Goal: Ask a question

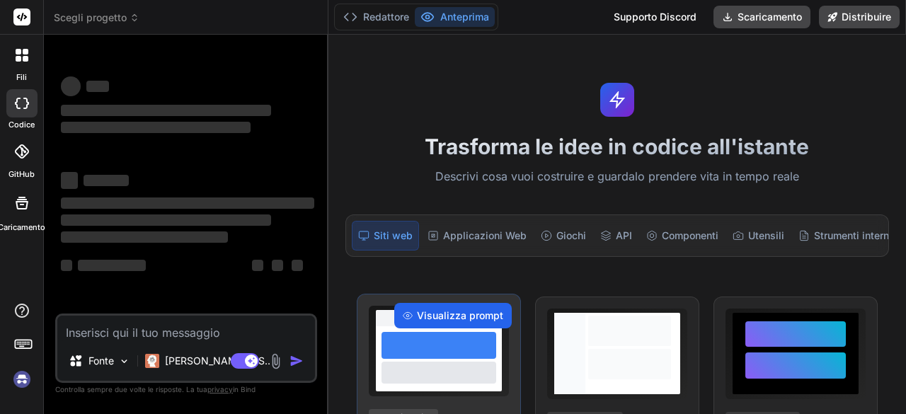
scroll to position [192, 0]
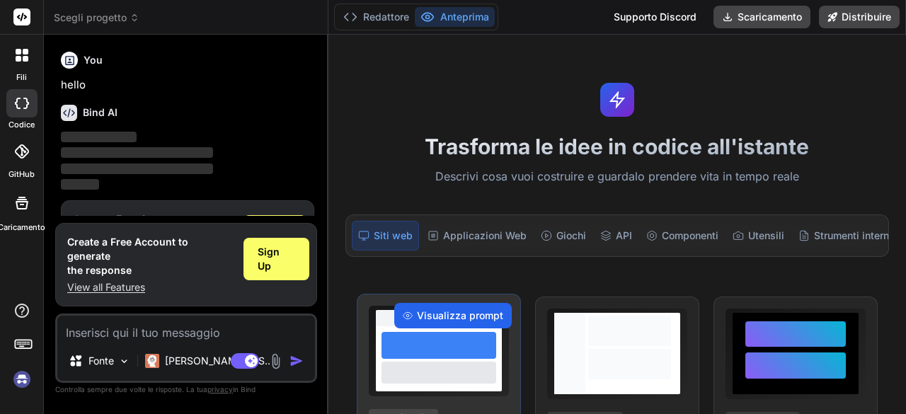
scroll to position [47, 0]
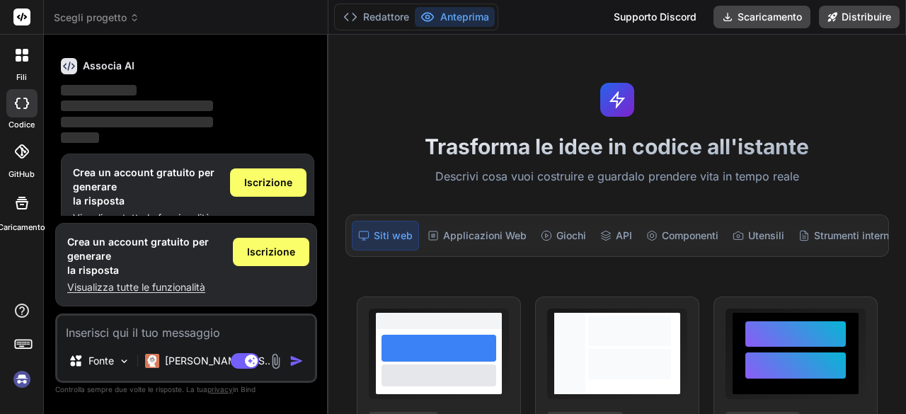
click at [23, 55] on icon at bounding box center [22, 55] width 13 height 13
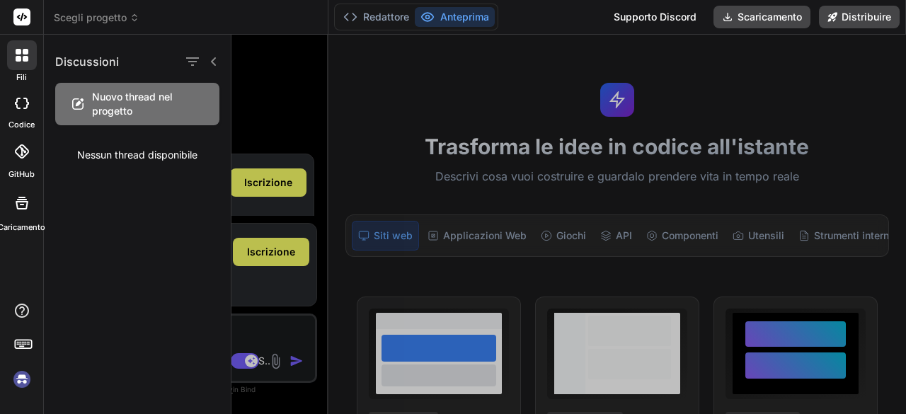
click at [23, 55] on icon at bounding box center [22, 55] width 13 height 13
click at [210, 61] on icon at bounding box center [213, 61] width 11 height 11
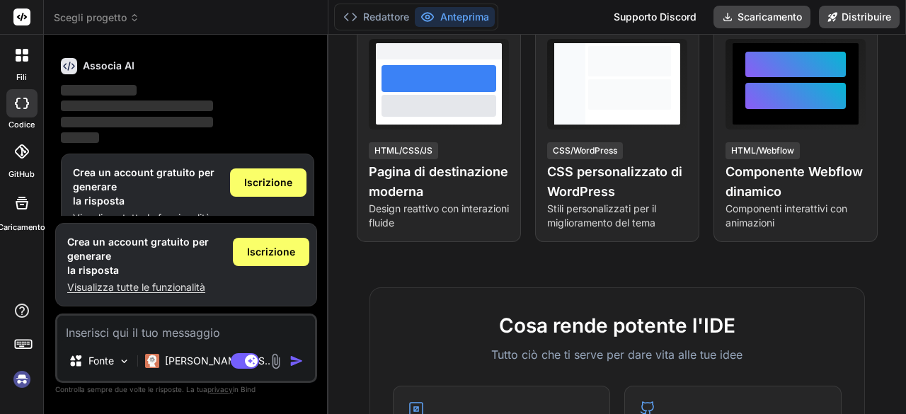
scroll to position [283, 0]
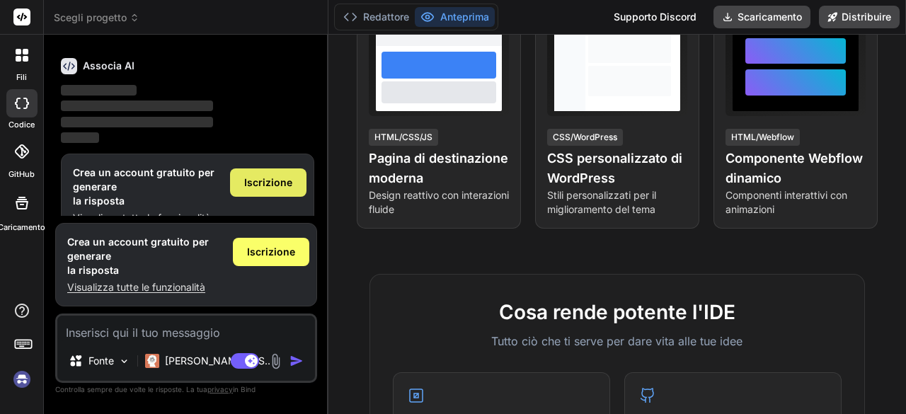
click at [269, 188] on span "Iscrizione" at bounding box center [268, 183] width 48 height 14
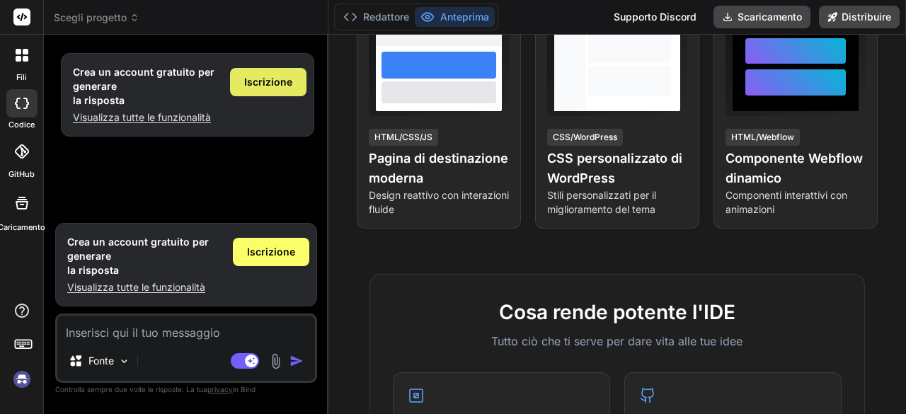
scroll to position [0, 0]
click at [262, 91] on div "Iscrizione" at bounding box center [268, 82] width 76 height 28
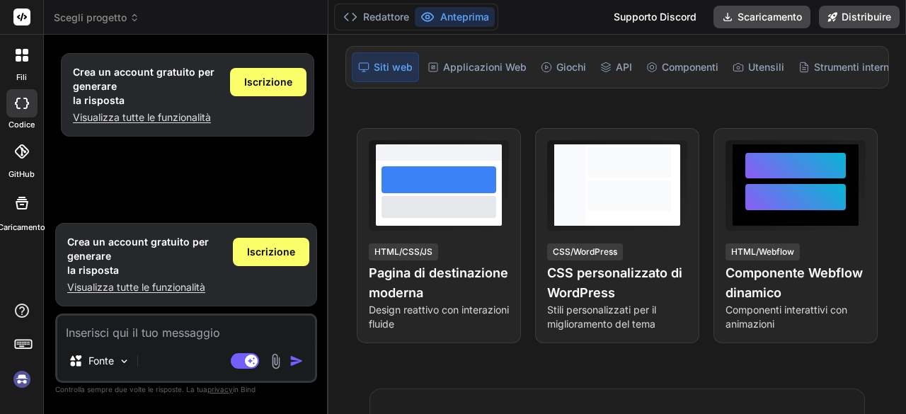
scroll to position [71, 0]
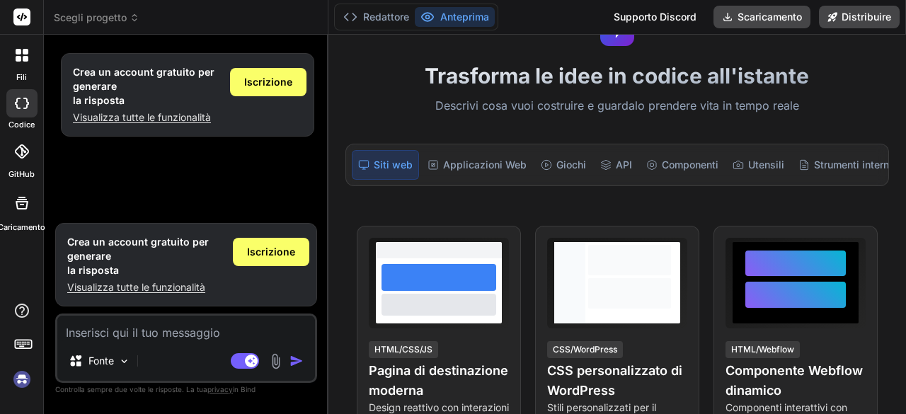
click at [152, 118] on font "Visualizza tutte le funzionalità" at bounding box center [142, 117] width 138 height 12
type textarea "x"
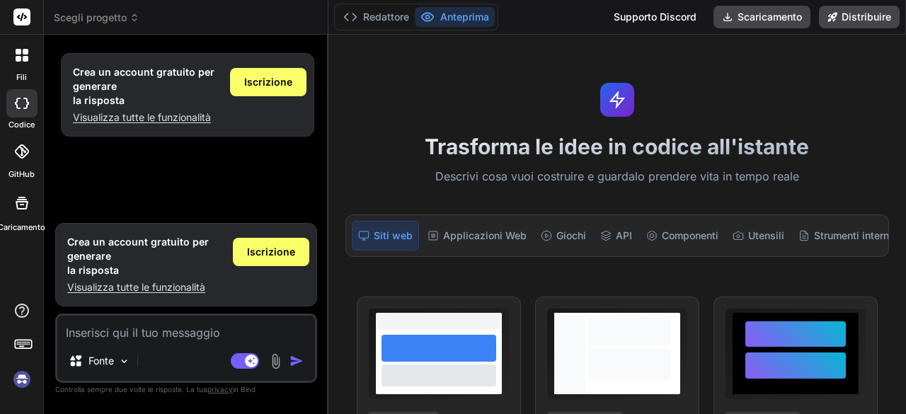
click at [94, 13] on font "Scegli progetto" at bounding box center [90, 17] width 73 height 12
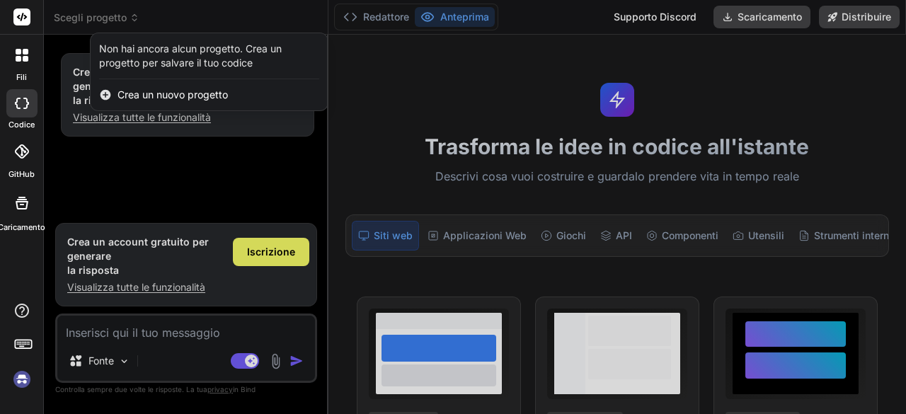
click at [189, 60] on font "Non hai ancora alcun progetto. Crea un progetto per salvare il tuo codice" at bounding box center [190, 55] width 183 height 26
click at [159, 100] on font "Crea un nuovo progetto" at bounding box center [173, 95] width 110 height 12
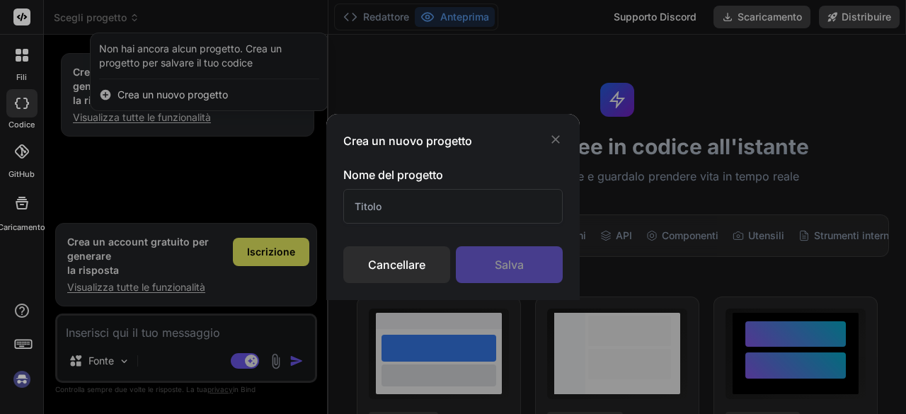
click at [380, 210] on input "text" at bounding box center [453, 206] width 220 height 35
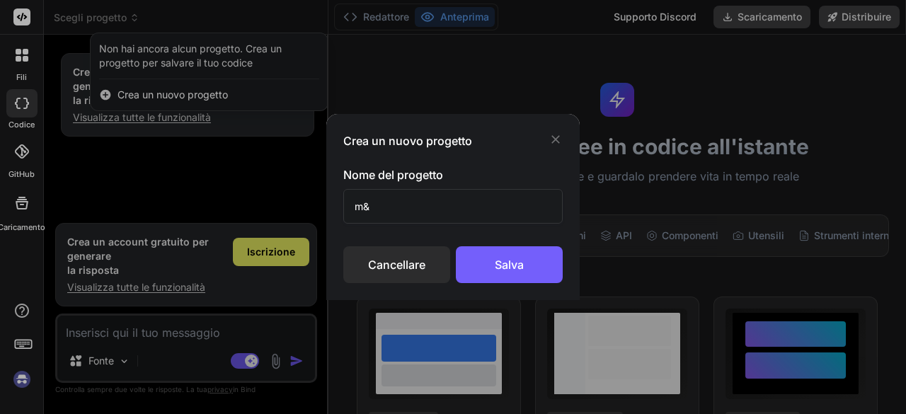
type input "m"
type input "M&K"
click at [482, 257] on div "Salva" at bounding box center [509, 264] width 107 height 37
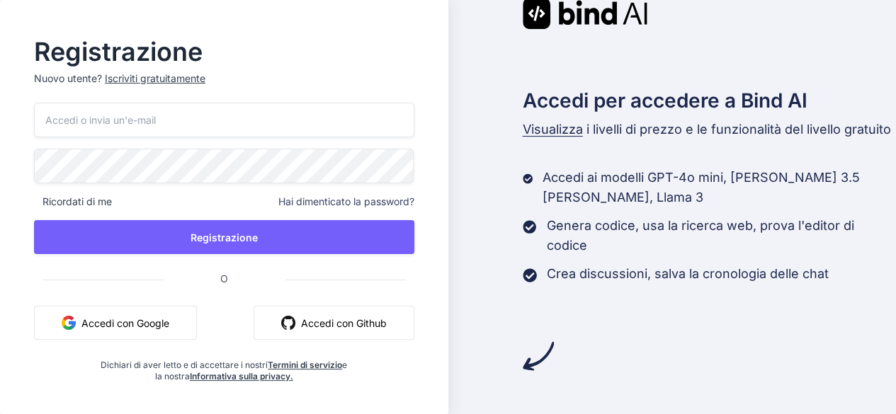
scroll to position [192, 0]
click at [163, 318] on font "Accedi con Google" at bounding box center [125, 323] width 88 height 12
click at [147, 317] on font "Accedi con Google" at bounding box center [125, 323] width 88 height 12
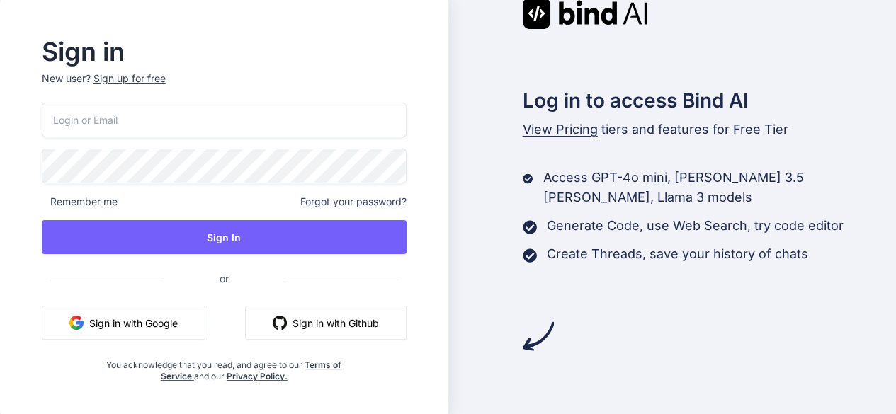
scroll to position [192, 0]
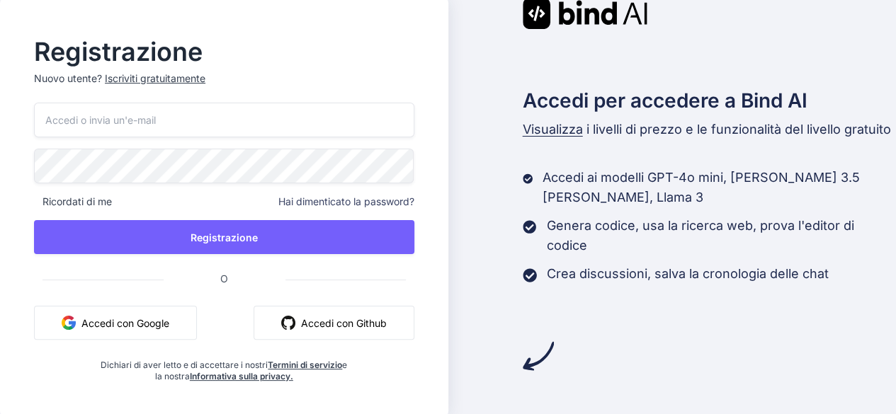
click at [132, 324] on font "Accedi con Google" at bounding box center [125, 323] width 88 height 12
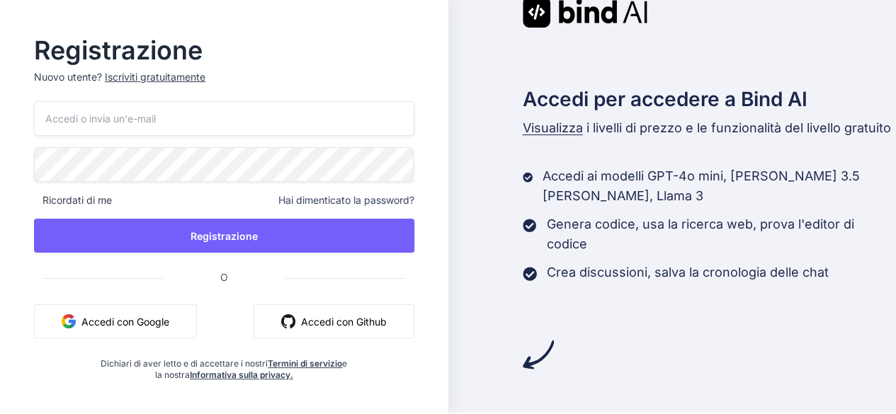
click at [150, 331] on button "Accedi con Google" at bounding box center [115, 322] width 163 height 34
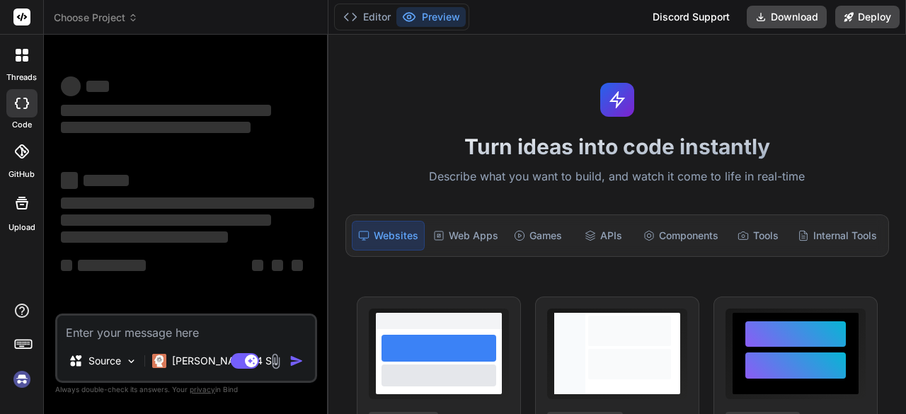
type textarea "x"
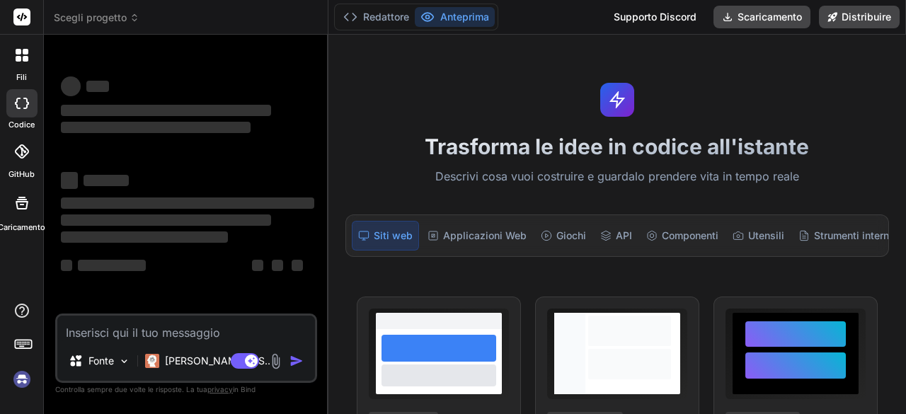
click at [157, 346] on div "Fonte [PERSON_NAME] 4 S.. Modalità agente. Quando questa opzione è attivata, l'…" at bounding box center [186, 348] width 262 height 69
click at [157, 334] on textarea at bounding box center [186, 328] width 258 height 25
type textarea "T"
type textarea "x"
type textarea "TR"
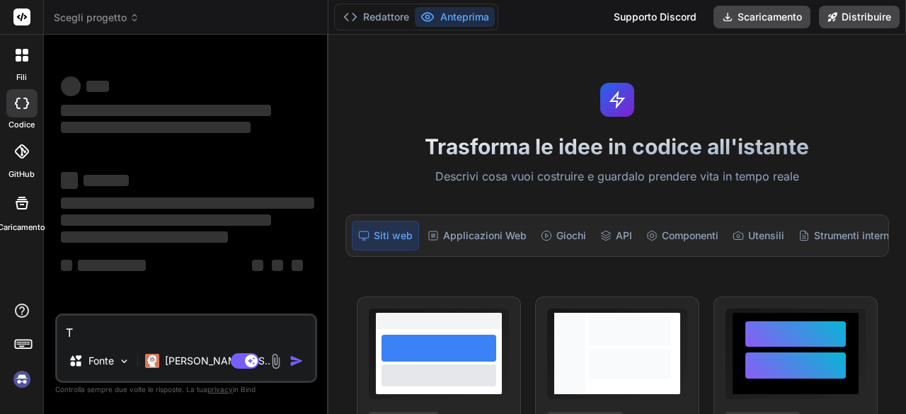
type textarea "x"
type textarea "TRO"
type textarea "x"
type textarea "TROV"
type textarea "x"
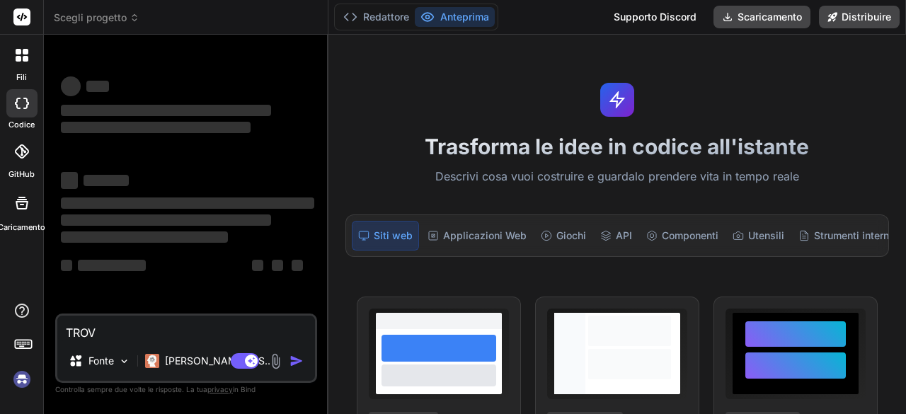
type textarea "TROVA"
type textarea "x"
type textarea "TROVAM"
type textarea "x"
type textarea "TROVAMI"
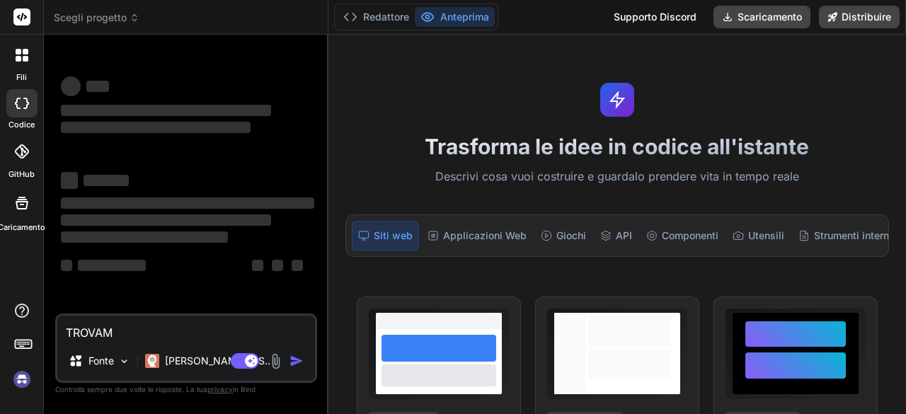
type textarea "x"
type textarea "TROVAMI"
type textarea "x"
type textarea "TROVAMI I"
type textarea "x"
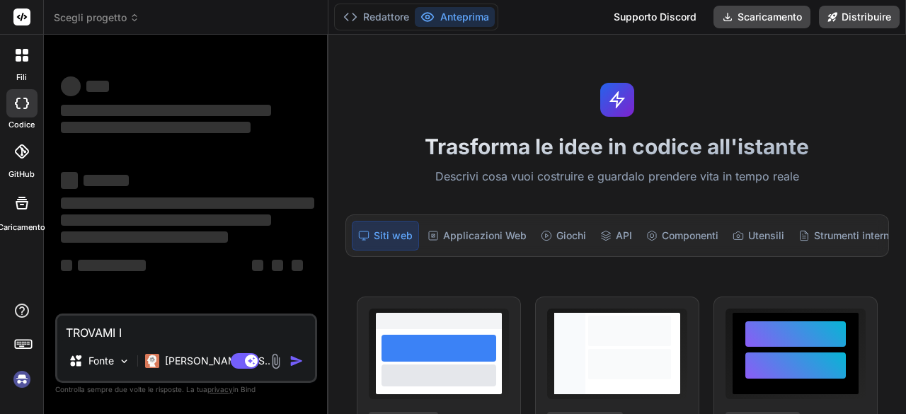
type textarea "TROVAMI I"
type textarea "x"
type textarea "TROVAMI I C"
type textarea "x"
type textarea "TROVAMI I CO"
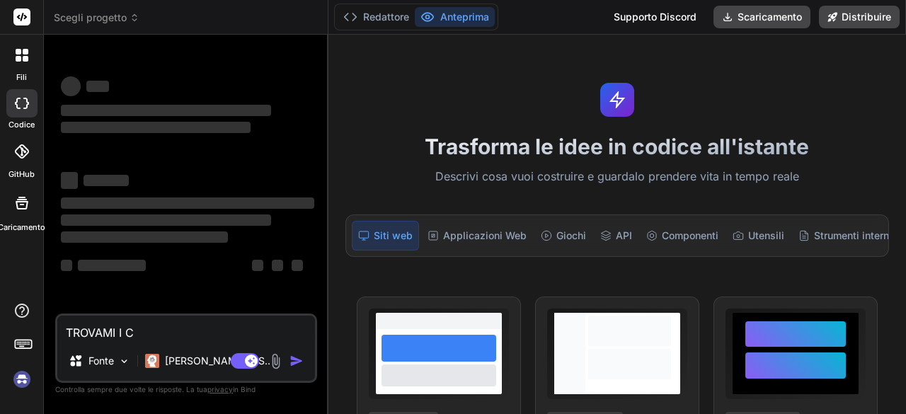
type textarea "x"
type textarea "TROVAMI I CON"
type textarea "x"
type textarea "TROVAMI I CONT"
type textarea "x"
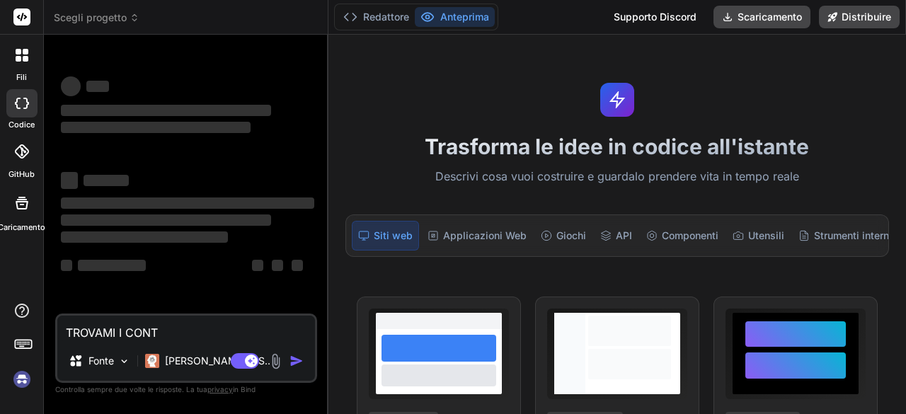
type textarea "TROVAMI I CONTA"
type textarea "x"
type textarea "TROVAMI I CONTAT"
type textarea "x"
type textarea "TROVAMI I CONTATT"
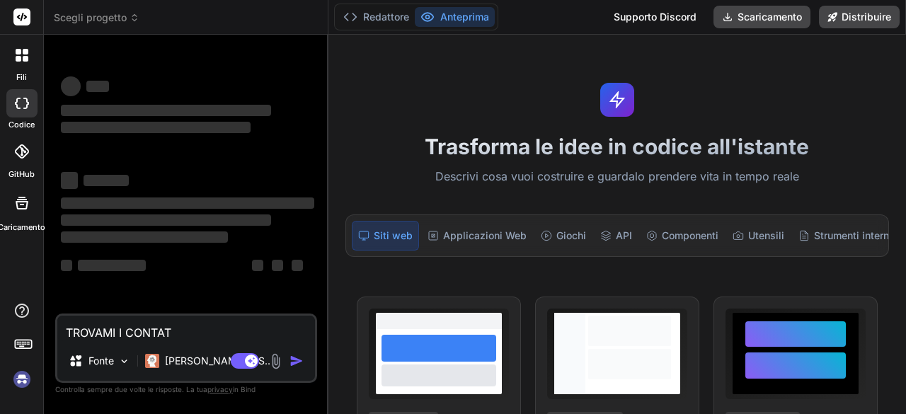
type textarea "x"
type textarea "TROVAMI I CONTATTI"
type textarea "x"
type textarea "TROVAMI I CONTATTI"
type textarea "x"
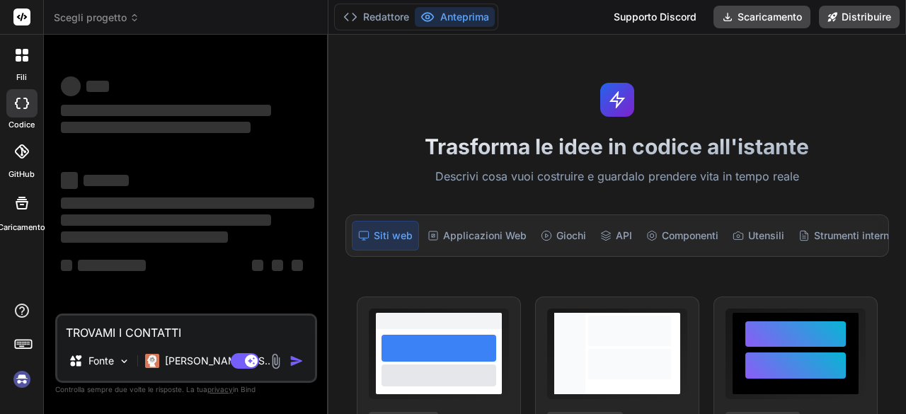
type textarea "TROVAMI I CONTATTI D"
type textarea "x"
type textarea "TROVAMI I CONTATTI DE"
type textarea "x"
type textarea "TROVAMI I CONTATTI DEL"
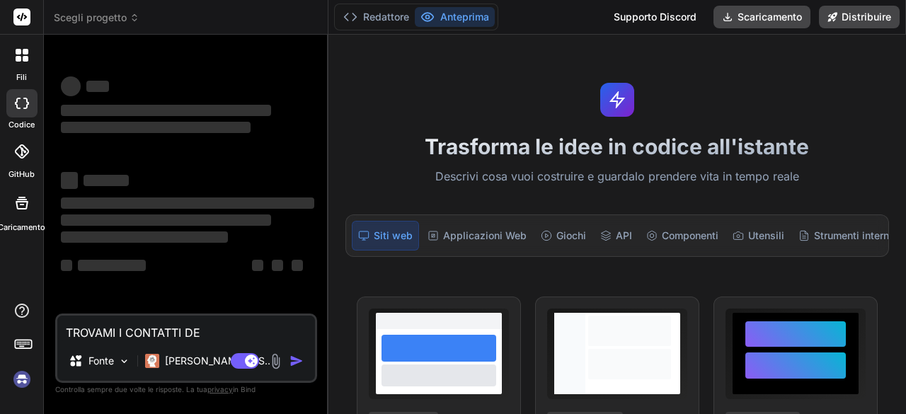
type textarea "x"
type textarea "TROVAMI I CONTATTI DELL"
type textarea "x"
type textarea "TROVAMI I CONTATTI DELLE"
type textarea "x"
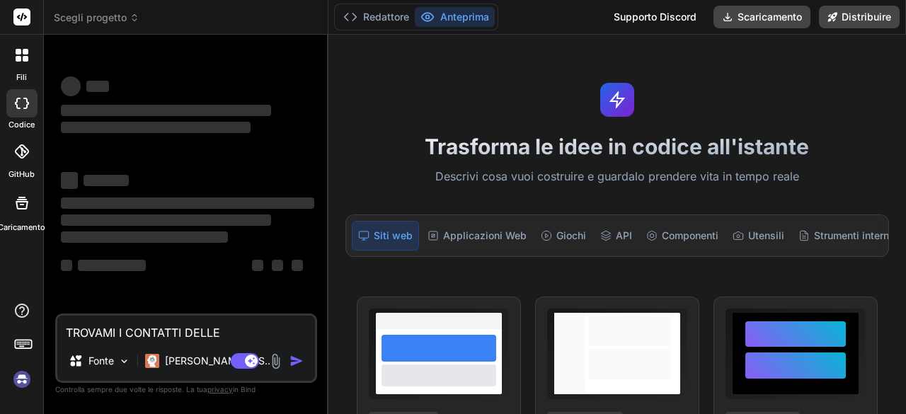
type textarea "TROVAMI I CONTATTI DELLE"
type textarea "x"
type textarea "TROVAMI I CONTATTI DELLE 5"
type textarea "x"
type textarea "TROVAMI I CONTATTI DELLE 50"
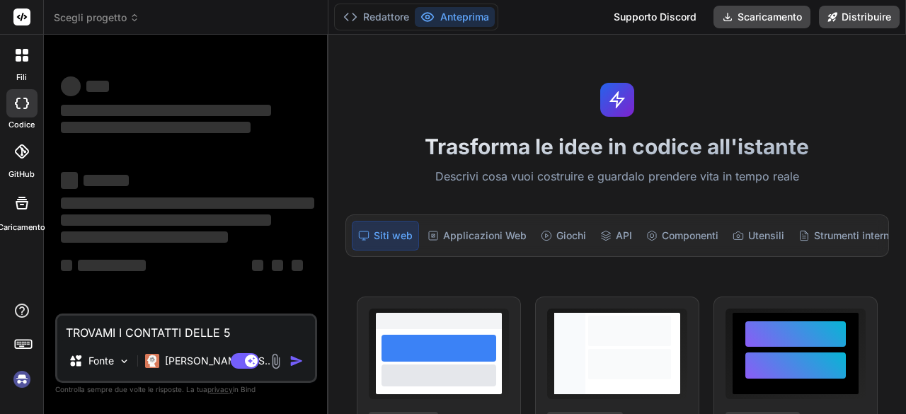
type textarea "x"
type textarea "TROVAMI I CONTATTI DELLE 50"
type textarea "x"
type textarea "TROVAMI I CONTATTI DELLE 50 S"
type textarea "x"
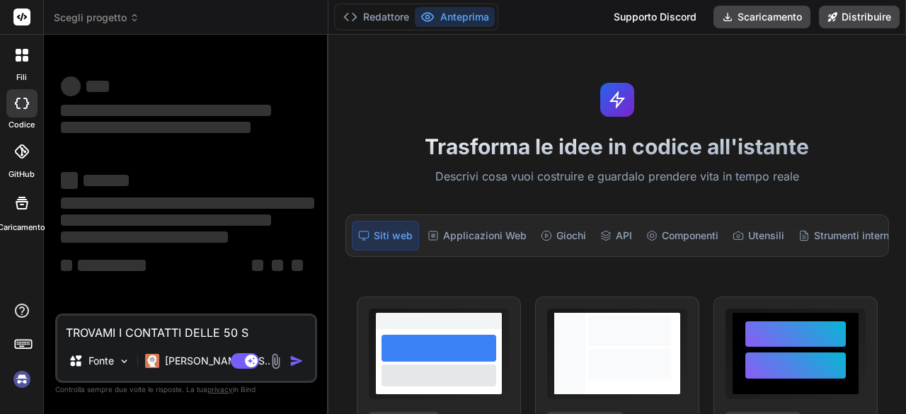
type textarea "TROVAMI I CONTATTI DELLE 50 SO"
type textarea "x"
type textarea "TROVAMI I CONTATTI DELLE 50 SOC"
type textarea "x"
type textarea "TROVAMI I CONTATTI DELLE 50 SOCI"
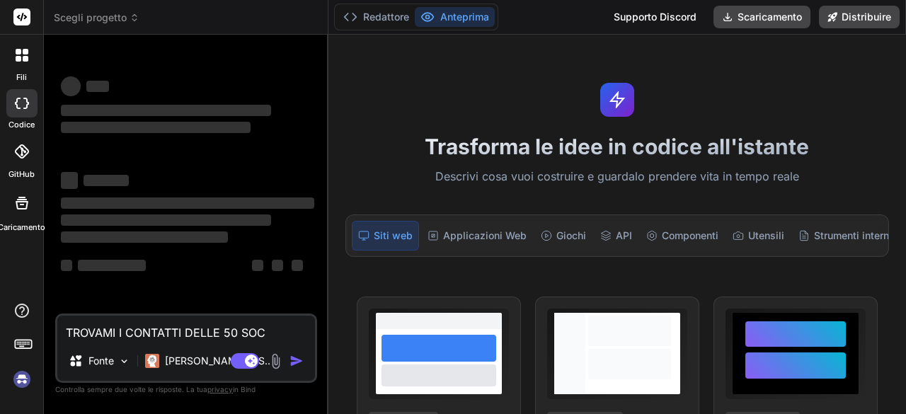
type textarea "x"
type textarea "TROVAMI I CONTATTI DELLE 50 SOCIE"
type textarea "x"
type textarea "TROVAMI I CONTATTI DELLE 50 SOCIET"
type textarea "x"
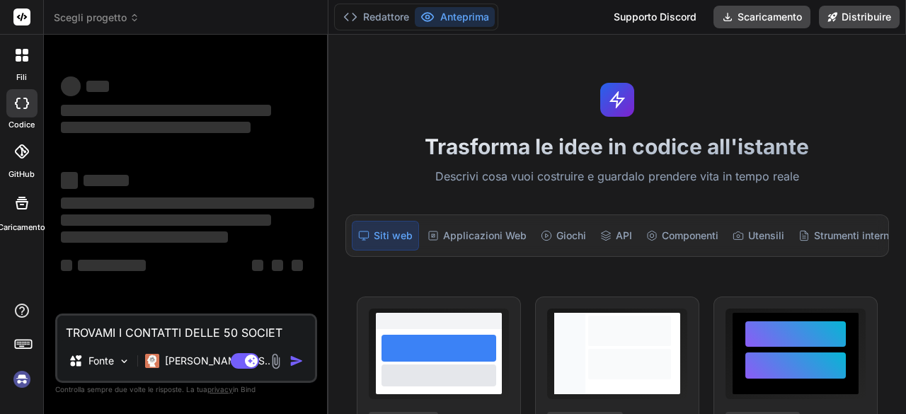
type textarea "TROVAMI I CONTATTI DELLE 50 SOCIETà"
type textarea "x"
type textarea "TROVAMI I CONTATTI DELLE 50 SOCIET"
type textarea "x"
type textarea "TROVAMI I CONTATTI DELLE 50 SOCIE"
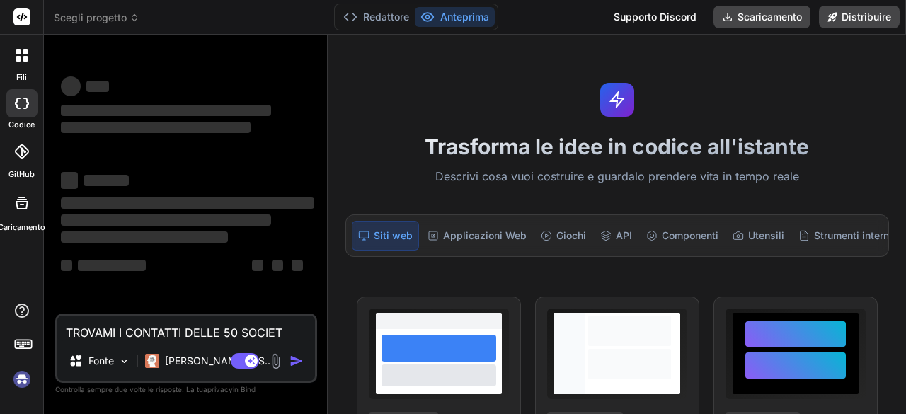
type textarea "x"
type textarea "TROVAMI I CONTATTI DELLE 50 SOCI"
type textarea "x"
type textarea "TROVAMI I CONTATTI DELLE 50 SOC"
type textarea "x"
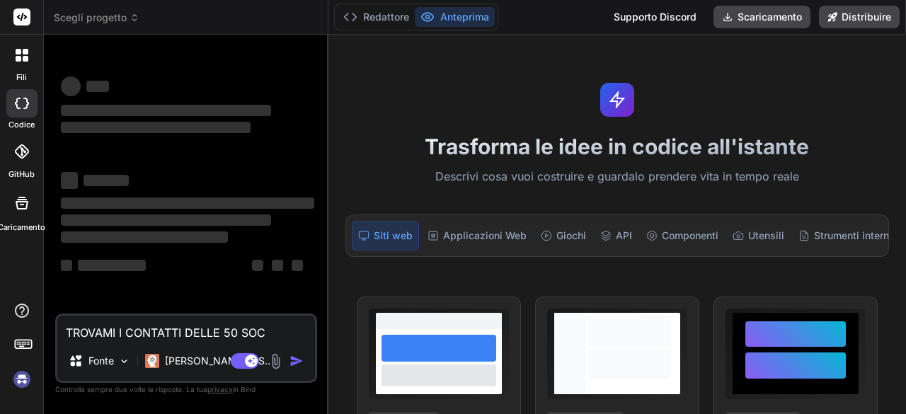
type textarea "TROVAMI I CONTATTI DELLE 50 SO"
type textarea "x"
type textarea "TROVAMI I CONTATTI DELLE 50 S"
type textarea "x"
type textarea "TROVAMI I CONTATTI DELLE 50"
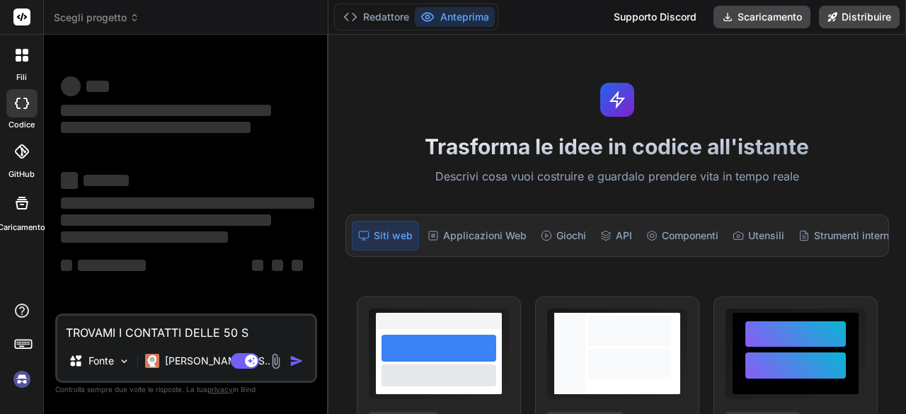
type textarea "x"
type textarea "TROVAMI I CONTATTI DELLE 50 W"
type textarea "x"
type textarea "TROVAMI I CONTATTI DELLE 50 WE"
type textarea "x"
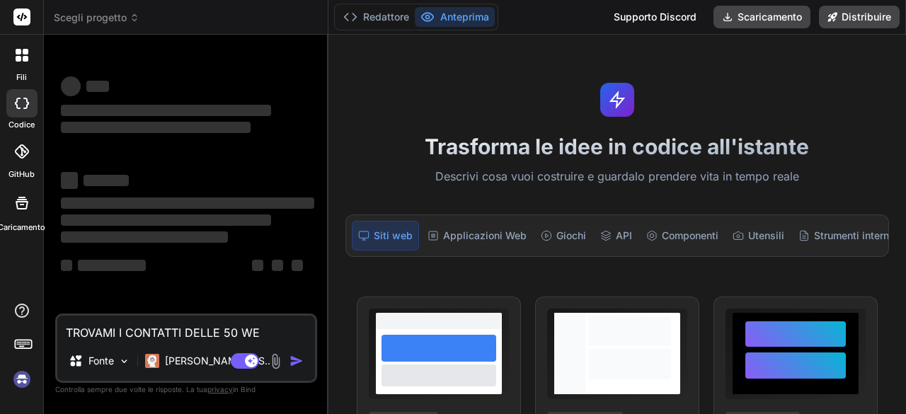
type textarea "TROVAMI I CONTATTI DELLE 50 WED"
type textarea "x"
type textarea "TROVAMI I CONTATTI DELLE 50 WEDI"
type textarea "x"
type textarea "TROVAMI I CONTATTI DELLE 50 WEDIN"
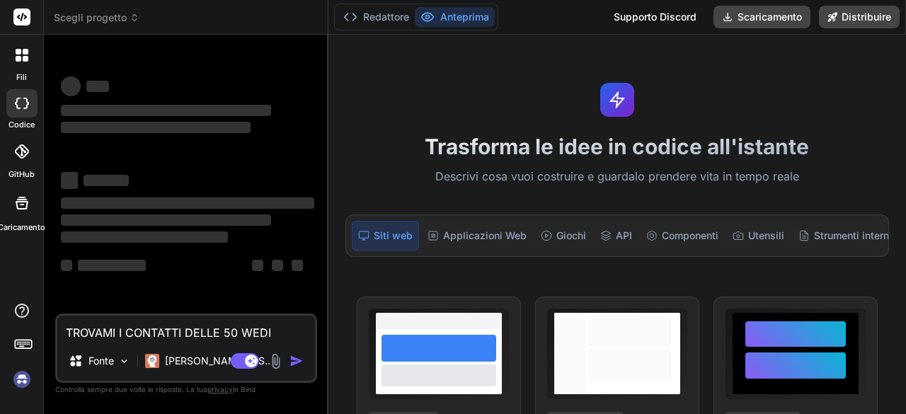
type textarea "x"
type textarea "TROVAMI I CONTATTI DELLE 50 WEDING"
type textarea "x"
type textarea "TROVAMI I CONTATTI DELLE 50 WEDING"
type textarea "x"
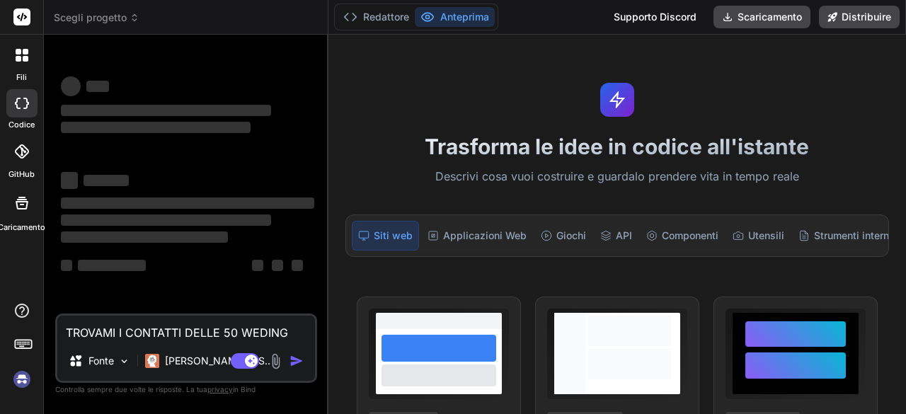
type textarea "TROVAMI I CONTATTI DELLE 50 WEDING P"
type textarea "x"
type textarea "TROVAMI I CONTATTI DELLE 50 WEDING PL"
type textarea "x"
type textarea "TROVAMI I CONTATTI DELLE 50 WEDING PLA"
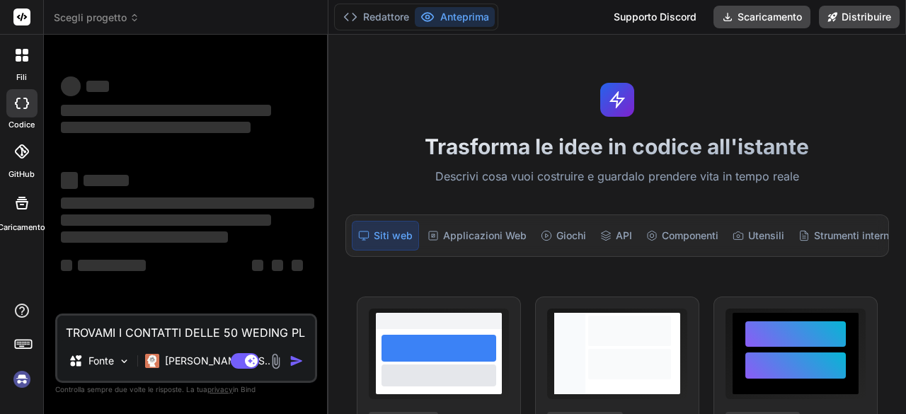
type textarea "x"
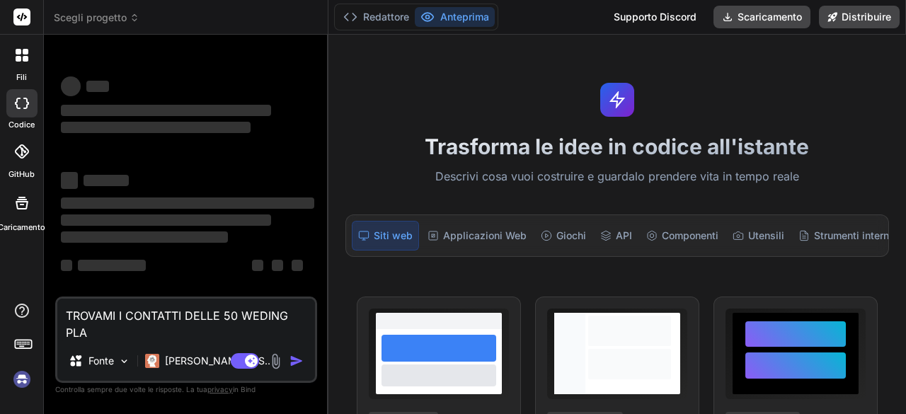
type textarea "TROVAMI I CONTATTI DELLE 50 WEDING PLAN"
type textarea "x"
type textarea "TROVAMI I CONTATTI DELLE 50 WEDING PLANN"
type textarea "x"
type textarea "TROVAMI I CONTATTI DELLE 50 WEDING PLANNE"
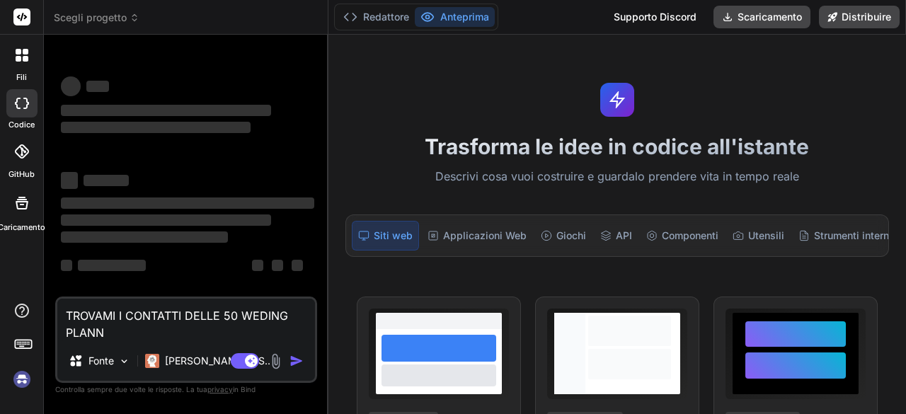
type textarea "x"
type textarea "TROVAMI I CONTATTI DELLE 50 WEDING PLANNER"
type textarea "x"
type textarea "TROVAMI I CONTATTI DELLE 50 WEDING PLANNER"
type textarea "x"
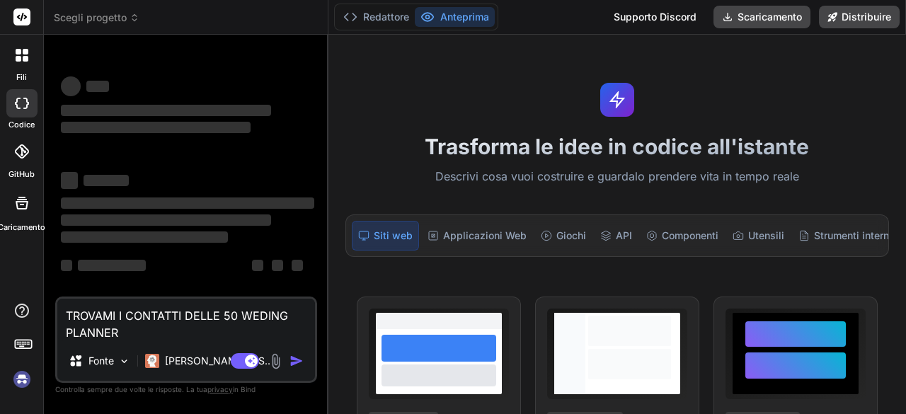
type textarea "TROVAMI I CONTATTI DELLE 50 WEDING PLANNER P"
type textarea "x"
type textarea "TROVAMI I CONTATTI DELLE 50 WEDING PLANNER PI"
type textarea "x"
type textarea "TROVAMI I CONTATTI DELLE 50 WEDING PLANNER PIù"
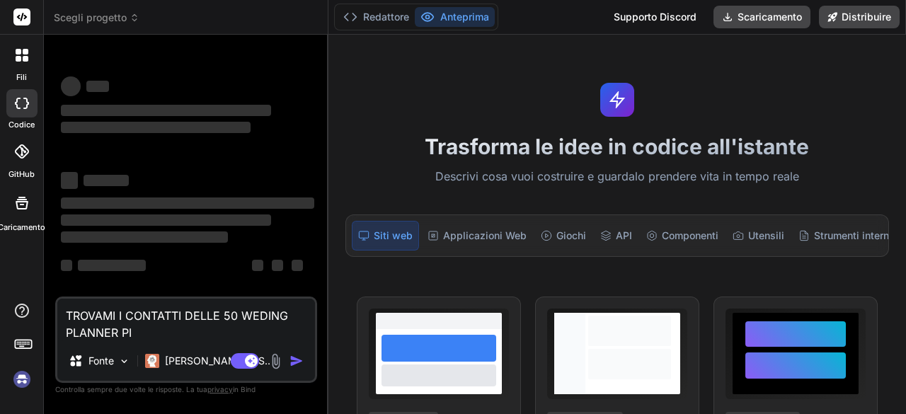
type textarea "x"
type textarea "TROVAMI I CONTATTI DELLE 50 WEDING PLANNER PIù"
type textarea "x"
type textarea "TROVAMI I CONTATTI DELLE 50 WEDING PLANNER PIù I"
type textarea "x"
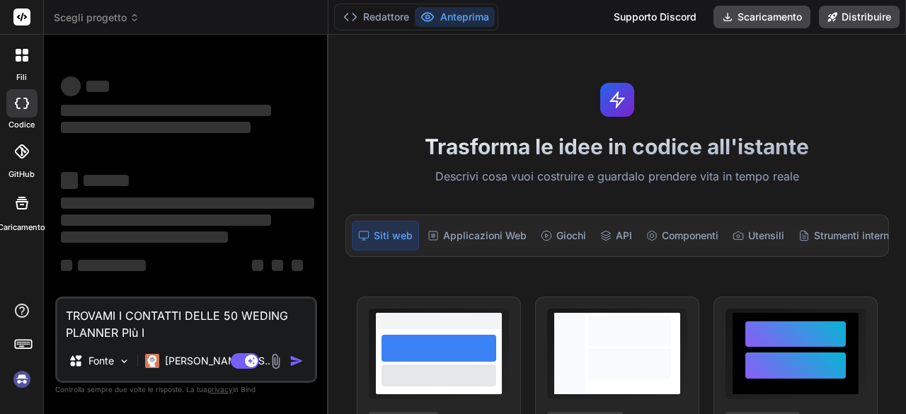
type textarea "TROVAMI I CONTATTI DELLE 50 WEDING PLANNER PIù IM"
type textarea "x"
type textarea "TROVAMI I CONTATTI DELLE 50 WEDING PLANNER PIù IMP"
type textarea "x"
type textarea "TROVAMI I CONTATTI DELLE 50 WEDING PLANNER PIù IMPO"
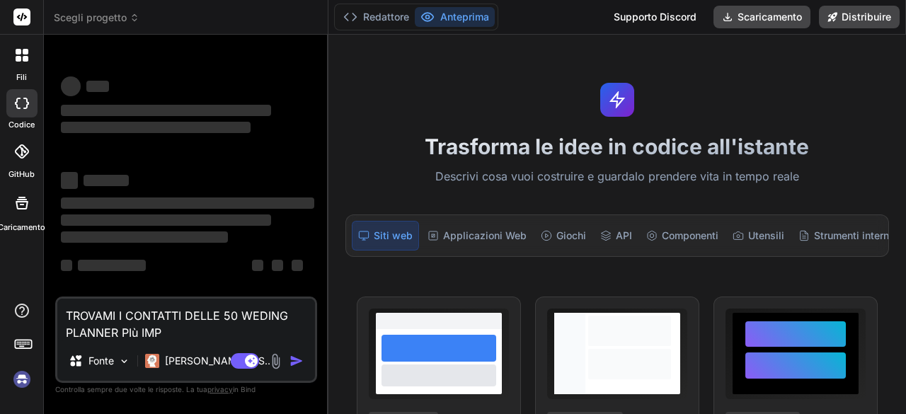
type textarea "x"
type textarea "TROVAMI I CONTATTI DELLE 50 WEDING PLANNER PIù IMPOR"
type textarea "x"
type textarea "TROVAMI I CONTATTI DELLE 50 WEDING PLANNER PIù IMPORT"
type textarea "x"
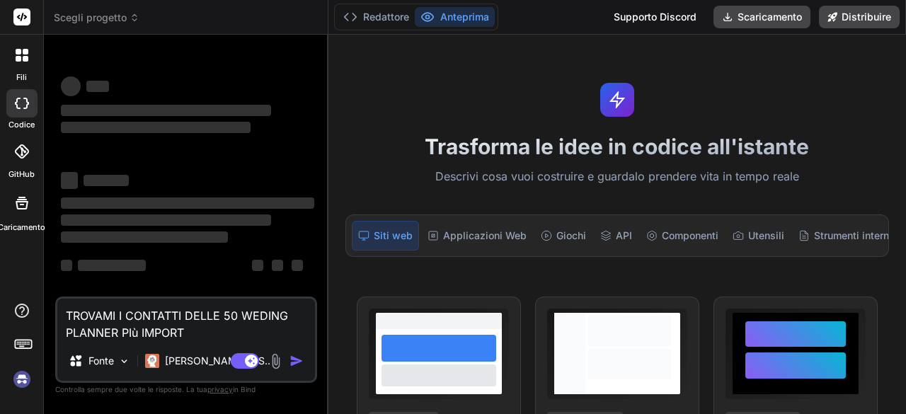
type textarea "TROVAMI I CONTATTI DELLE 50 WEDING PLANNER PIù IMPORTA"
type textarea "x"
type textarea "TROVAMI I CONTATTI DELLE 50 WEDING PLANNER PIù IMPORTAN"
type textarea "x"
type textarea "TROVAMI I CONTATTI DELLE 50 WEDING PLANNER PIù IMPORTANT"
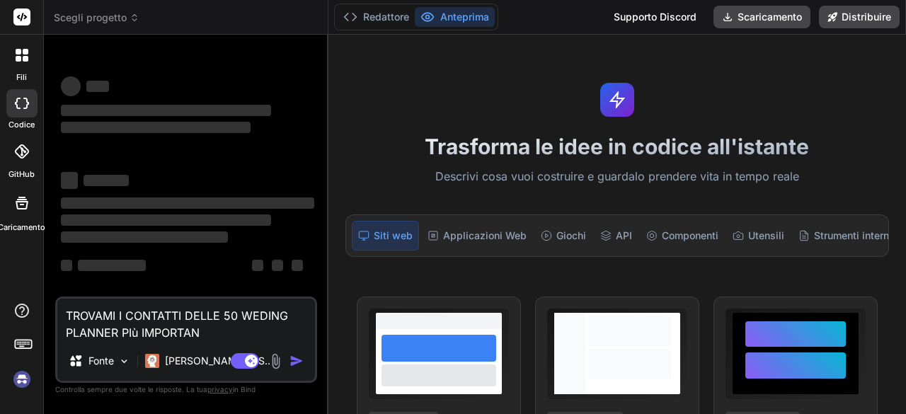
type textarea "x"
type textarea "TROVAMI I CONTATTI DELLE 50 WEDING PLANNER PIù IMPORTANTI"
type textarea "x"
type textarea "TROVAMI I CONTATTI DELLE 50 WEDING PLANNER PIù IMPORTANTI"
type textarea "x"
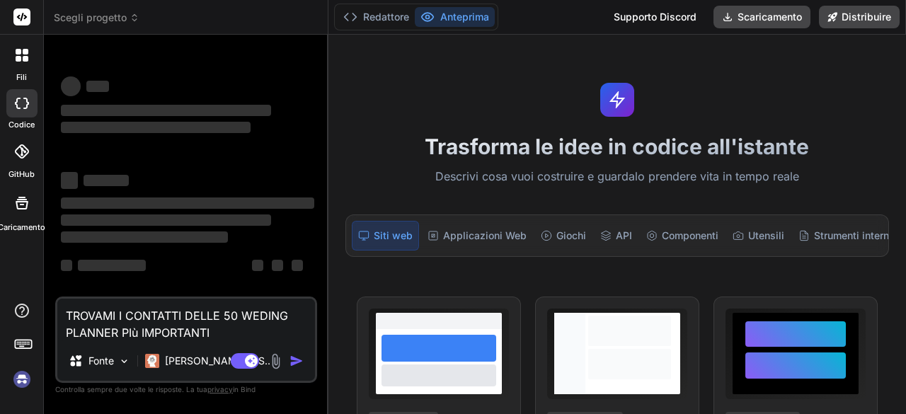
type textarea "TROVAMI I CONTATTI DELLE 50 WEDING PLANNER PIù IMPORTANTI D"
type textarea "x"
type textarea "TROVAMI I CONTATTI DELLE 50 WEDING PLANNER PIù IMPORTANTI DI"
type textarea "x"
type textarea "TROVAMI I CONTATTI DELLE 50 WEDING PLANNER PIù IMPORTANTI DI"
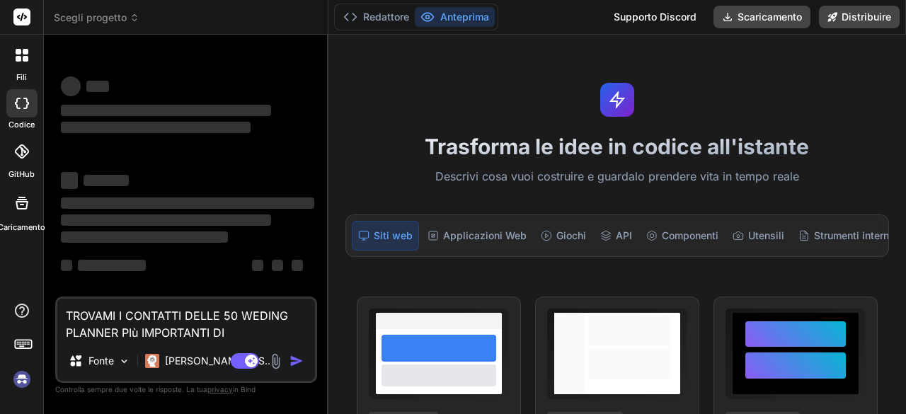
type textarea "x"
type textarea "TROVAMI I CONTATTI DELLE 50 WEDING PLANNER PIù IMPORTANTI DI m"
type textarea "x"
type textarea "TROVAMI I CONTATTI DELLE 50 WEDING PLANNER PIù IMPORTANTI DI mI"
type textarea "x"
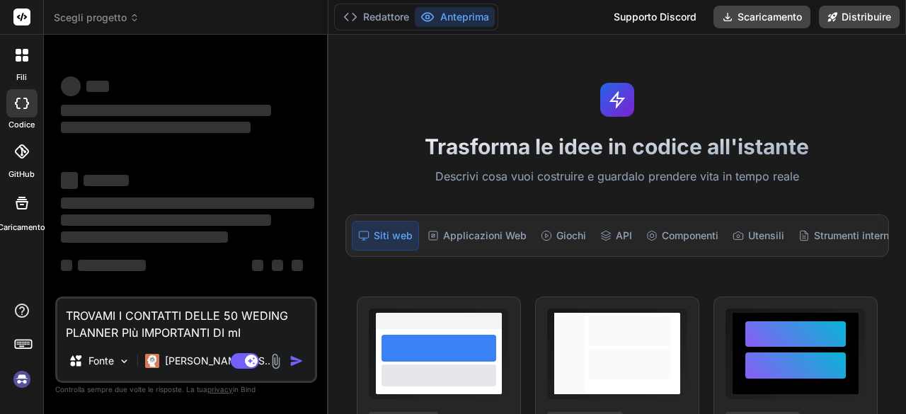
type textarea "TROVAMI I CONTATTI DELLE 50 WEDING PLANNER PIù IMPORTANTI DI mIL"
type textarea "x"
type textarea "TROVAMI I CONTATTI DELLE 50 WEDING PLANNER PIù IMPORTANTI DI mILA"
type textarea "x"
type textarea "TROVAMI I CONTATTI DELLE 50 WEDING PLANNER PIù IMPORTANTI DI [GEOGRAPHIC_DATA]"
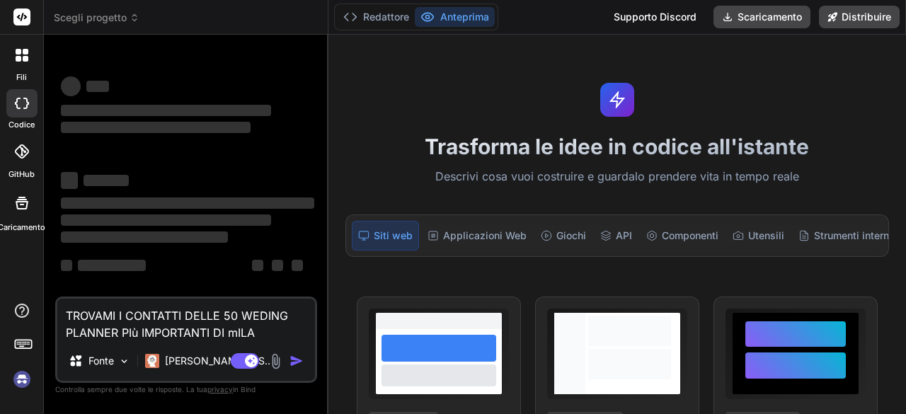
type textarea "x"
type textarea "TROVAMI I CONTATTI DELLE 50 WEDING PLANNER PIù IMPORTANTI DI [GEOGRAPHIC_DATA]"
type textarea "x"
type textarea "TROVAMI I CONTATTI DELLE 50 WEDING PLANNER PIù IMPORTANTI DI [GEOGRAPHIC_DATA]"
type textarea "x"
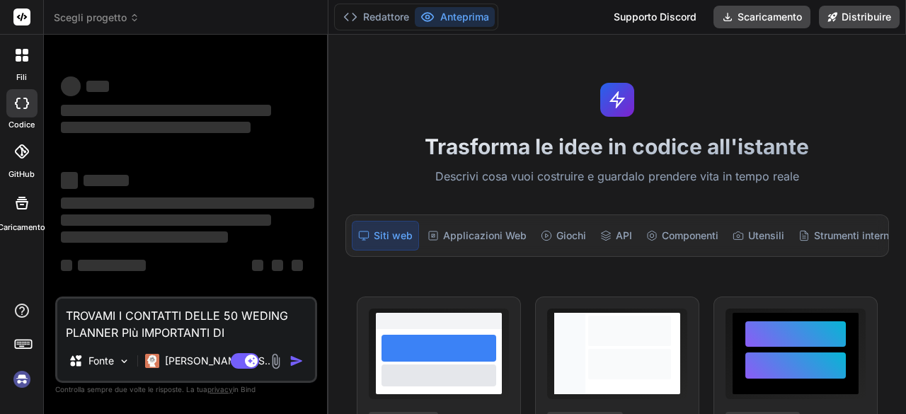
type textarea "TROVAMI I CONTATTI DELLE 50 WEDING PLANNER PIù IMPORTANTI DI [GEOGRAPHIC_DATA] E"
type textarea "x"
type textarea "TROVAMI I CONTATTI DELLE 50 WEDING PLANNER PIù IMPORTANTI DI [GEOGRAPHIC_DATA] E"
type textarea "x"
type textarea "TROVAMI I CONTATTI DELLE 50 WEDING PLANNER PIù IMPORTANTI DI [GEOGRAPHIC_DATA] …"
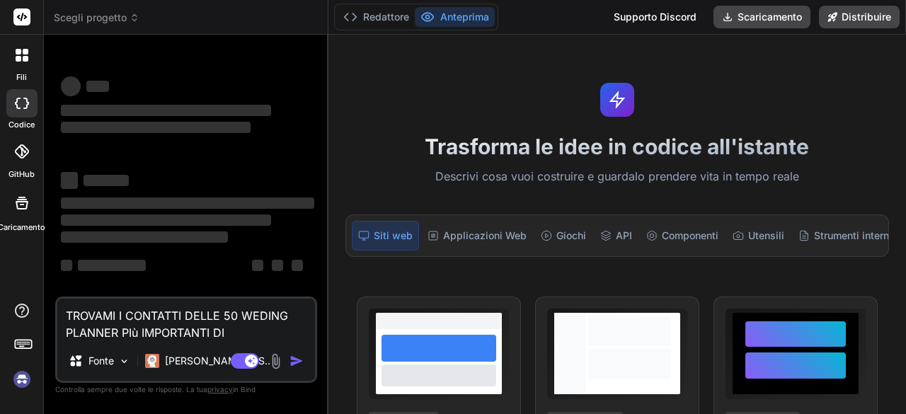
type textarea "x"
type textarea "TROVAMI I CONTATTI DELLE 50 WEDING PLANNER PIù IMPORTANTI DI [GEOGRAPHIC_DATA] …"
type textarea "x"
type textarea "TROVAMI I CONTATTI DELLE 50 WEDING PLANNER PIù IMPORTANTI DI [GEOGRAPHIC_DATA] …"
type textarea "x"
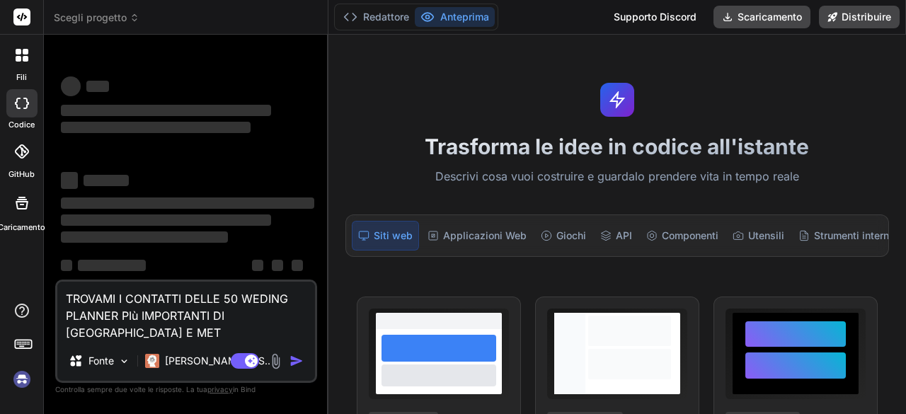
type textarea "TROVAMI I CONTATTI DELLE 50 WEDING PLANNER PIù IMPORTANTI DI [GEOGRAPHIC_DATA] …"
type textarea "x"
type textarea "TROVAMI I CONTATTI DELLE 50 WEDING PLANNER PIù IMPORTANTI DI [GEOGRAPHIC_DATA] …"
type textarea "x"
type textarea "TROVAMI I CONTATTI DELLE 50 WEDING PLANNER PIù IMPORTANTI DI [GEOGRAPHIC_DATA] …"
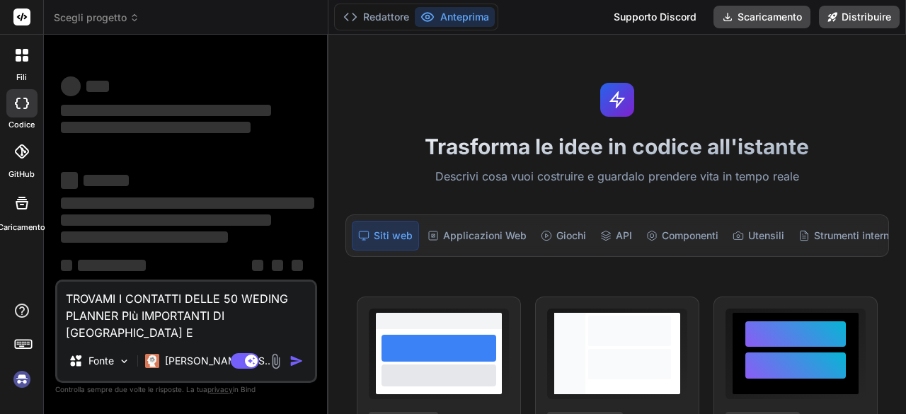
type textarea "x"
type textarea "TROVAMI I CONTATTI DELLE 50 WEDING PLANNER PIù IMPORTANTI DI [GEOGRAPHIC_DATA] …"
type textarea "x"
type textarea "TROVAMI I CONTATTI DELLE 50 WEDING PLANNER PIù IMPORTANTI DI [GEOGRAPHIC_DATA] …"
type textarea "x"
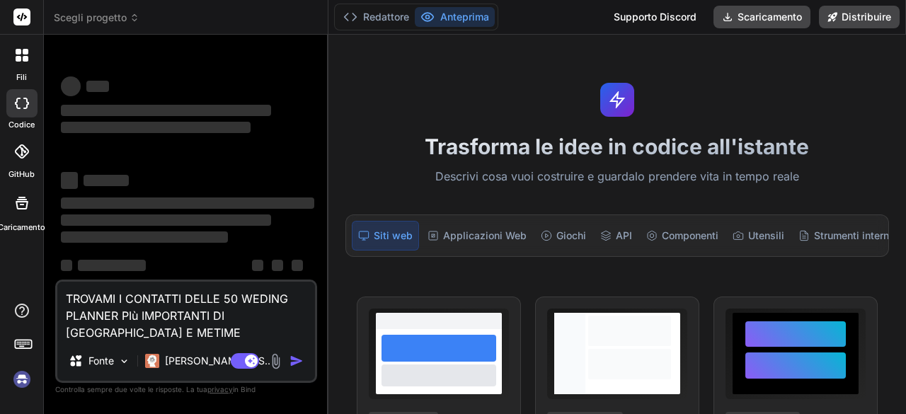
type textarea "TROVAMI I CONTATTI DELLE 50 WEDING PLANNER PIù IMPORTANTI DI [GEOGRAPHIC_DATA] …"
type textarea "x"
type textarea "TROVAMI I CONTATTI DELLE 50 WEDING PLANNER PIù IMPORTANTI DI [GEOGRAPHIC_DATA] …"
type textarea "x"
type textarea "TROVAMI I CONTATTI DELLE 50 WEDING PLANNER PIù IMPORTANTI DI [GEOGRAPHIC_DATA] …"
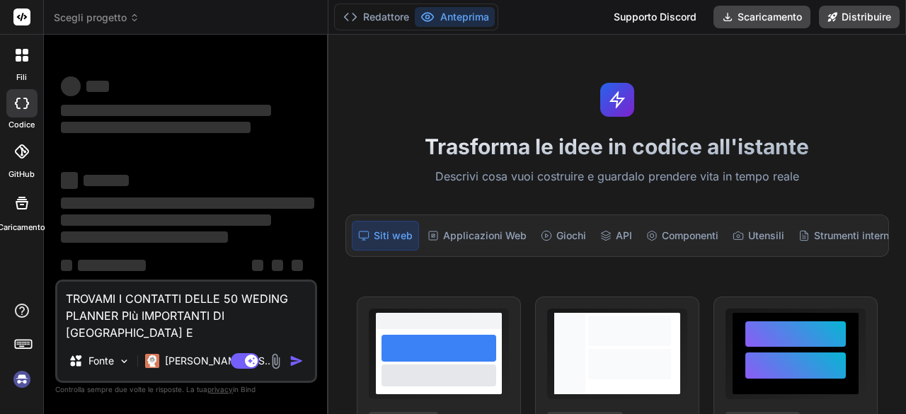
type textarea "x"
type textarea "TROVAMI I CONTATTI DELLE 50 WEDING PLANNER PIù IMPORTANTI DI [GEOGRAPHIC_DATA] …"
type textarea "x"
type textarea "TROVAMI I CONTATTI DELLE 50 WEDING PLANNER PIù IMPORTANTI DI [GEOGRAPHIC_DATA] …"
type textarea "x"
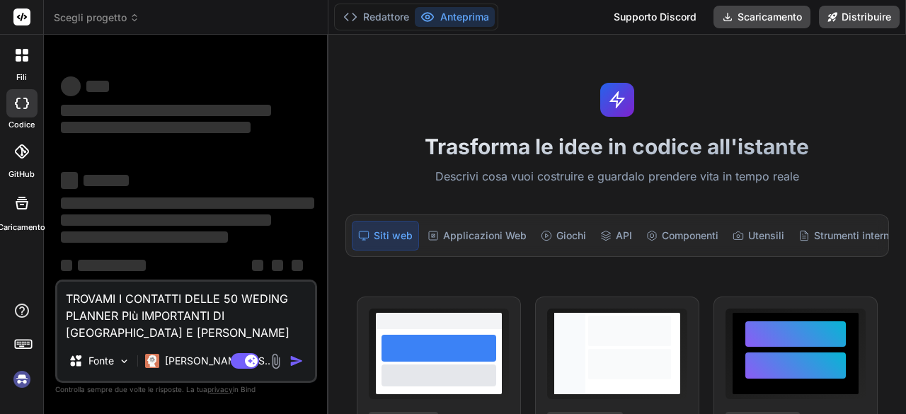
type textarea "TROVAMI I CONTATTI DELLE 50 WEDING PLANNER PIù IMPORTANTI DI [GEOGRAPHIC_DATA] …"
type textarea "x"
type textarea "TROVAMI I CONTATTI DELLE 50 WEDING PLANNER PIù IMPORTANTI DI [GEOGRAPHIC_DATA] …"
type textarea "x"
type textarea "TROVAMI I CONTATTI DELLE 50 WEDING PLANNER PIù IMPORTANTI DI mILANO E [PERSON_N…"
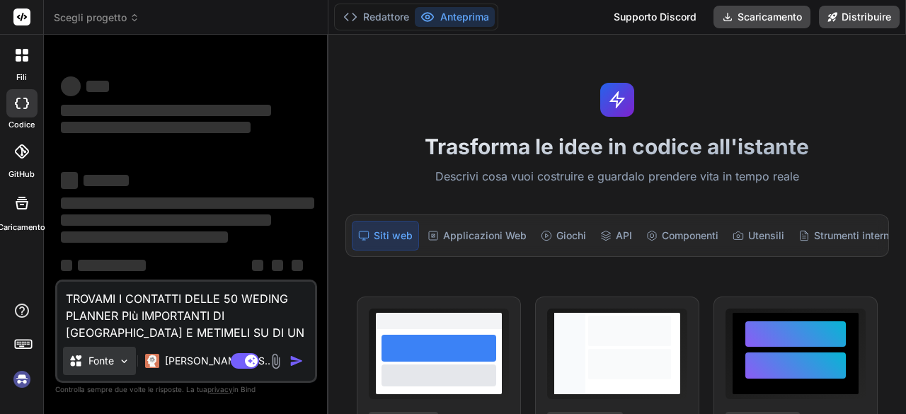
click at [113, 363] on font "Fonte" at bounding box center [101, 361] width 25 height 12
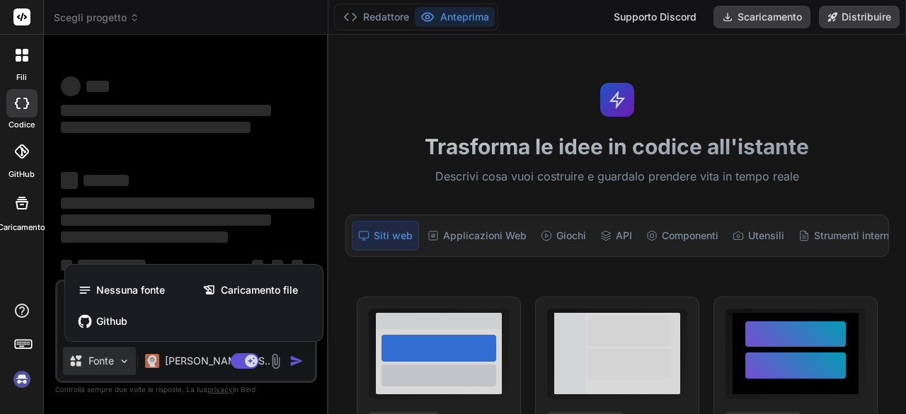
click at [113, 363] on div at bounding box center [453, 207] width 906 height 414
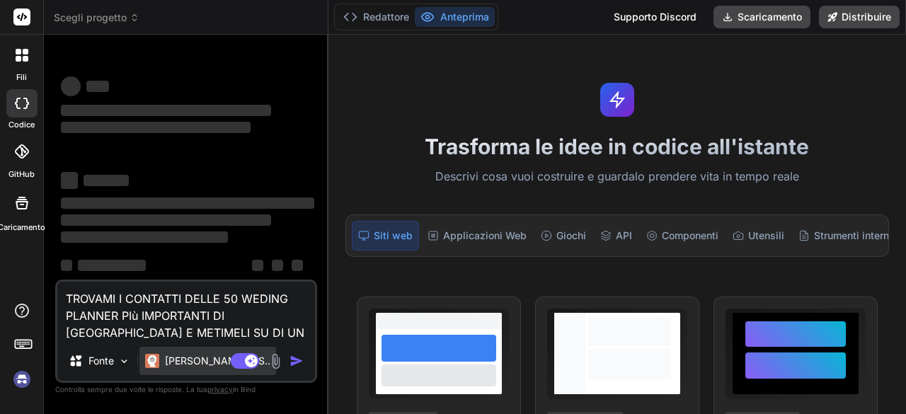
click at [181, 363] on font "[PERSON_NAME] 4 S.." at bounding box center [218, 361] width 106 height 12
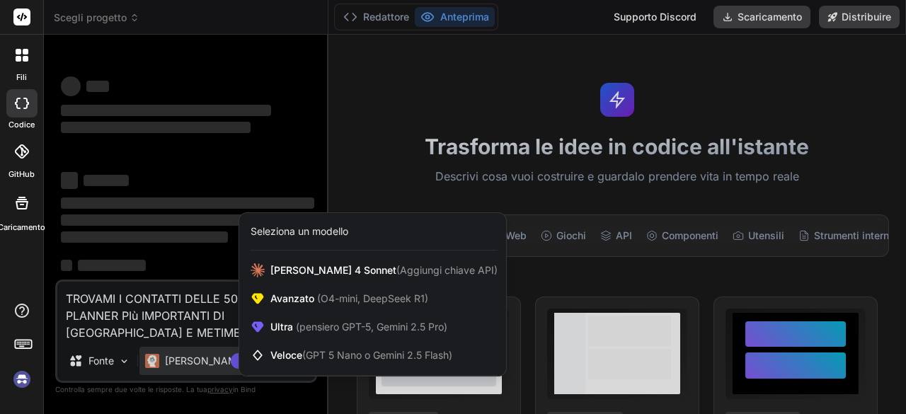
click at [181, 363] on div at bounding box center [453, 207] width 906 height 414
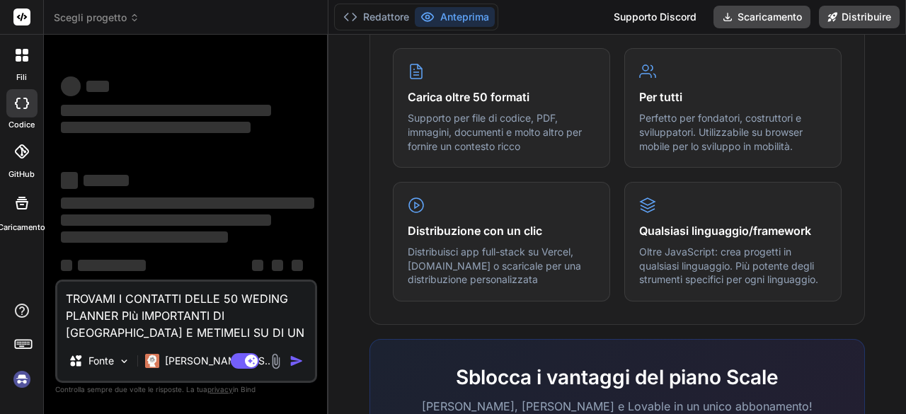
scroll to position [1024, 0]
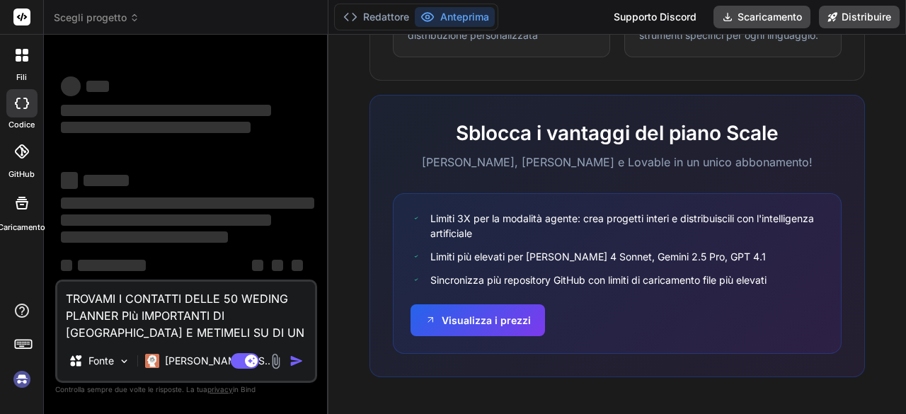
click at [229, 329] on textarea "TROVAMI I CONTATTI DELLE 50 WEDING PLANNER PIù IMPORTANTI DI [GEOGRAPHIC_DATA] …" at bounding box center [186, 311] width 258 height 59
click at [262, 339] on textarea "TROVAMI I CONTATTI DELLE 50 WEDING PLANNER PIù IMPORTANTI DI [GEOGRAPHIC_DATA] …" at bounding box center [186, 311] width 258 height 59
click at [289, 362] on div "Modalità agente. Quando questa opzione è attivata, l'intelligenza artificiale p…" at bounding box center [268, 361] width 81 height 17
click at [27, 70] on div "fili" at bounding box center [21, 59] width 43 height 49
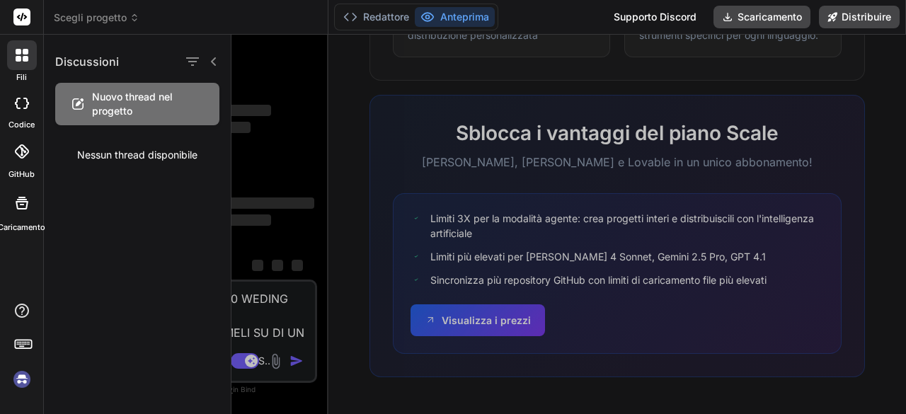
click at [23, 23] on rect at bounding box center [21, 16] width 17 height 17
click at [25, 15] on rect at bounding box center [21, 16] width 17 height 17
click at [459, 15] on font "Anteprima" at bounding box center [465, 17] width 49 height 12
click at [210, 242] on div "Discussioni Nuovo thread nel progetto Nessun thread disponibile" at bounding box center [138, 225] width 188 height 380
click at [37, 370] on div at bounding box center [21, 346] width 43 height 89
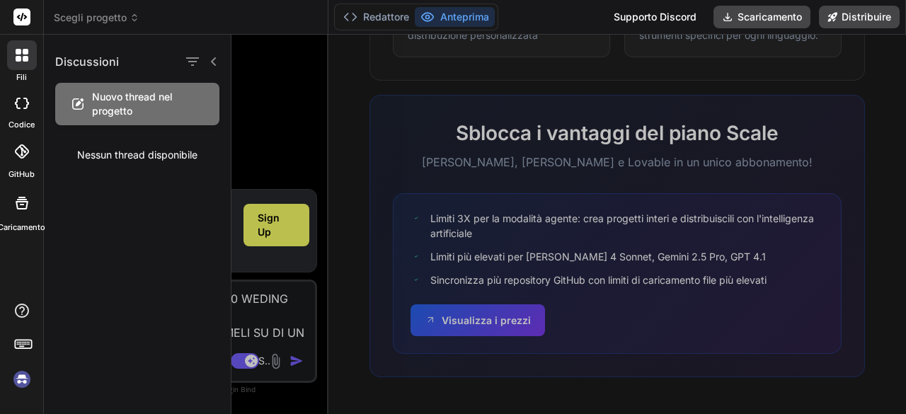
scroll to position [47, 0]
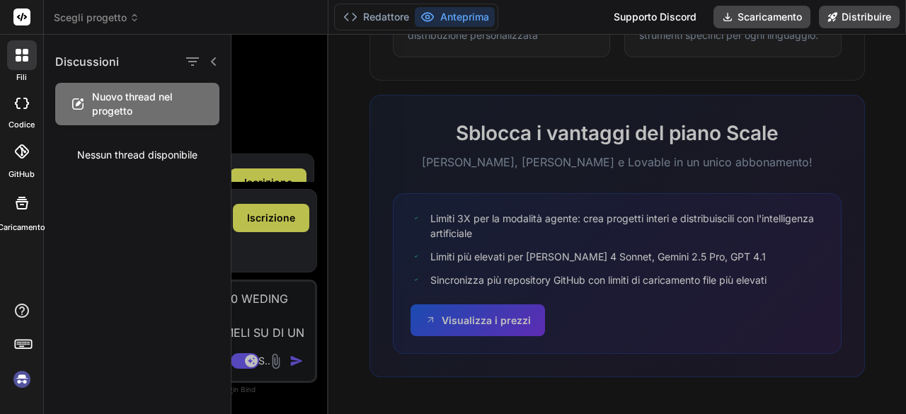
click at [251, 110] on div at bounding box center [569, 225] width 675 height 380
